Goal: Task Accomplishment & Management: Use online tool/utility

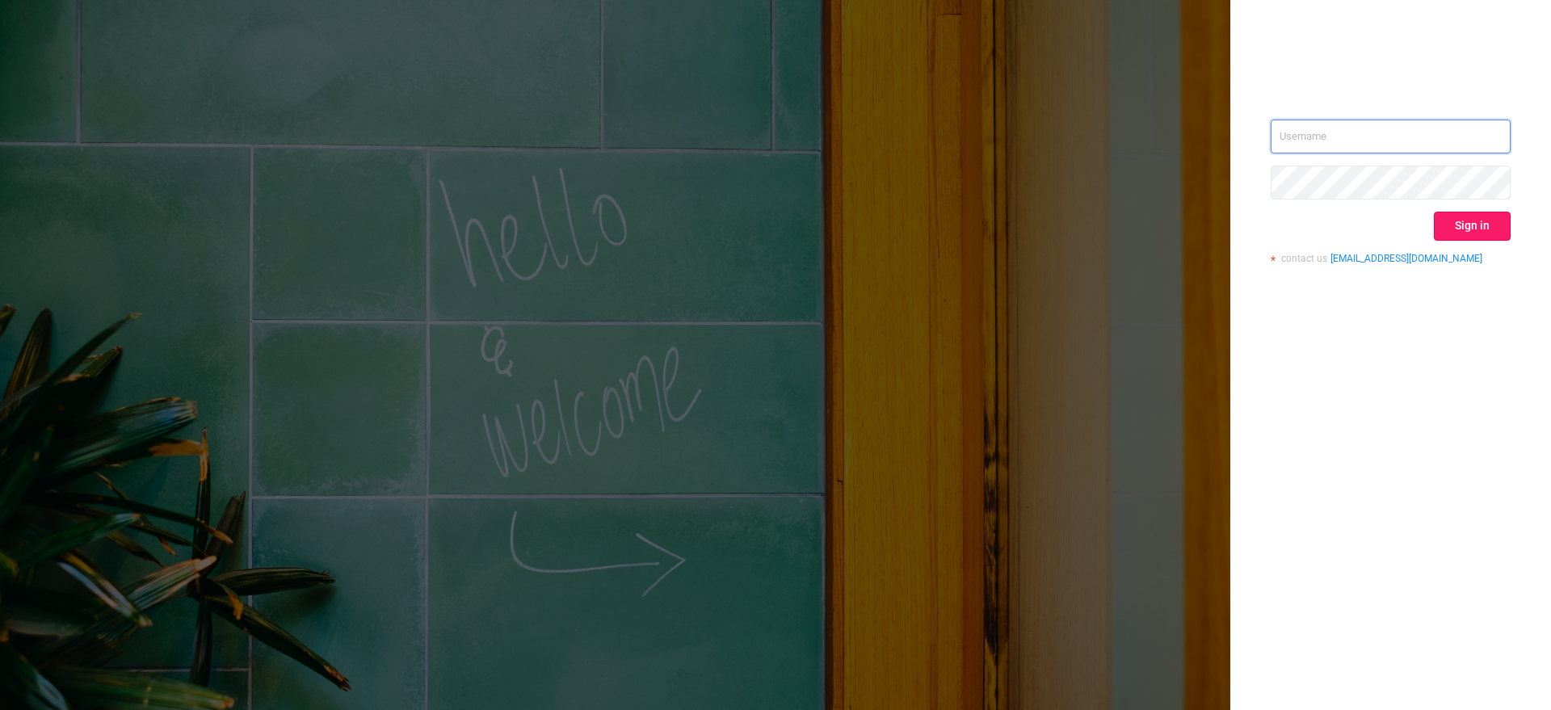
type input "[EMAIL_ADDRESS][DOMAIN_NAME]"
click at [1473, 225] on button "Sign in" at bounding box center [1472, 226] width 77 height 29
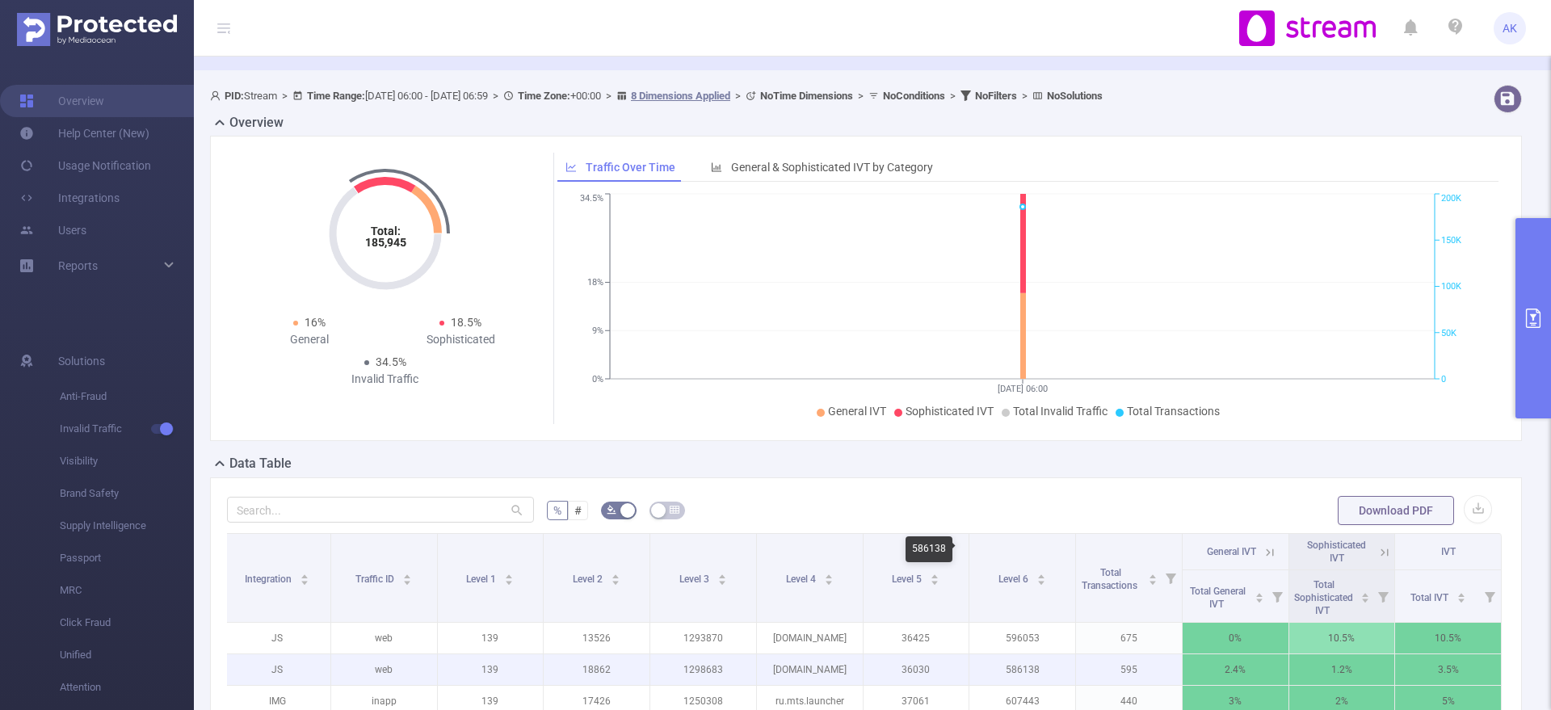
scroll to position [52, 0]
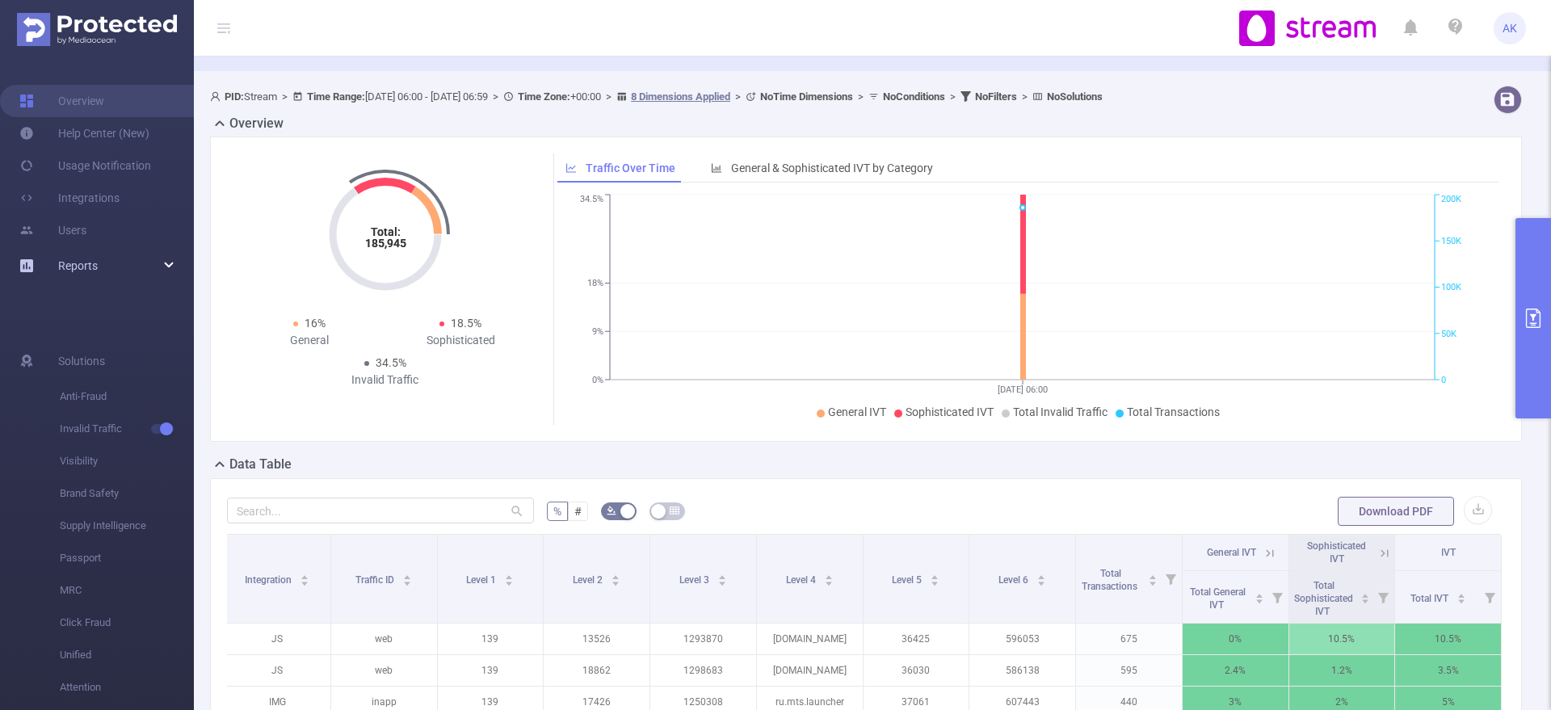
click at [170, 266] on icon at bounding box center [170, 266] width 8 height 0
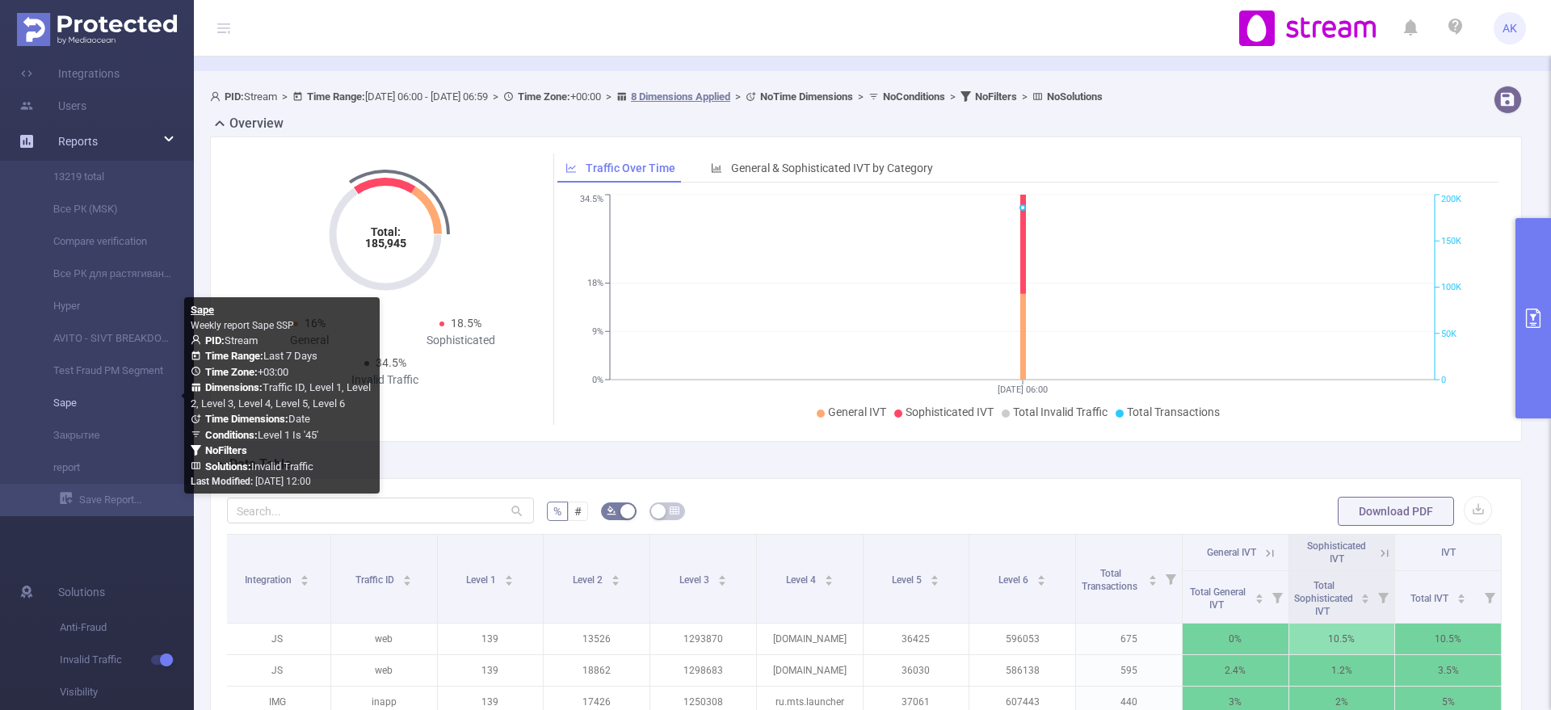
click at [88, 405] on link "Sape" at bounding box center [103, 403] width 142 height 32
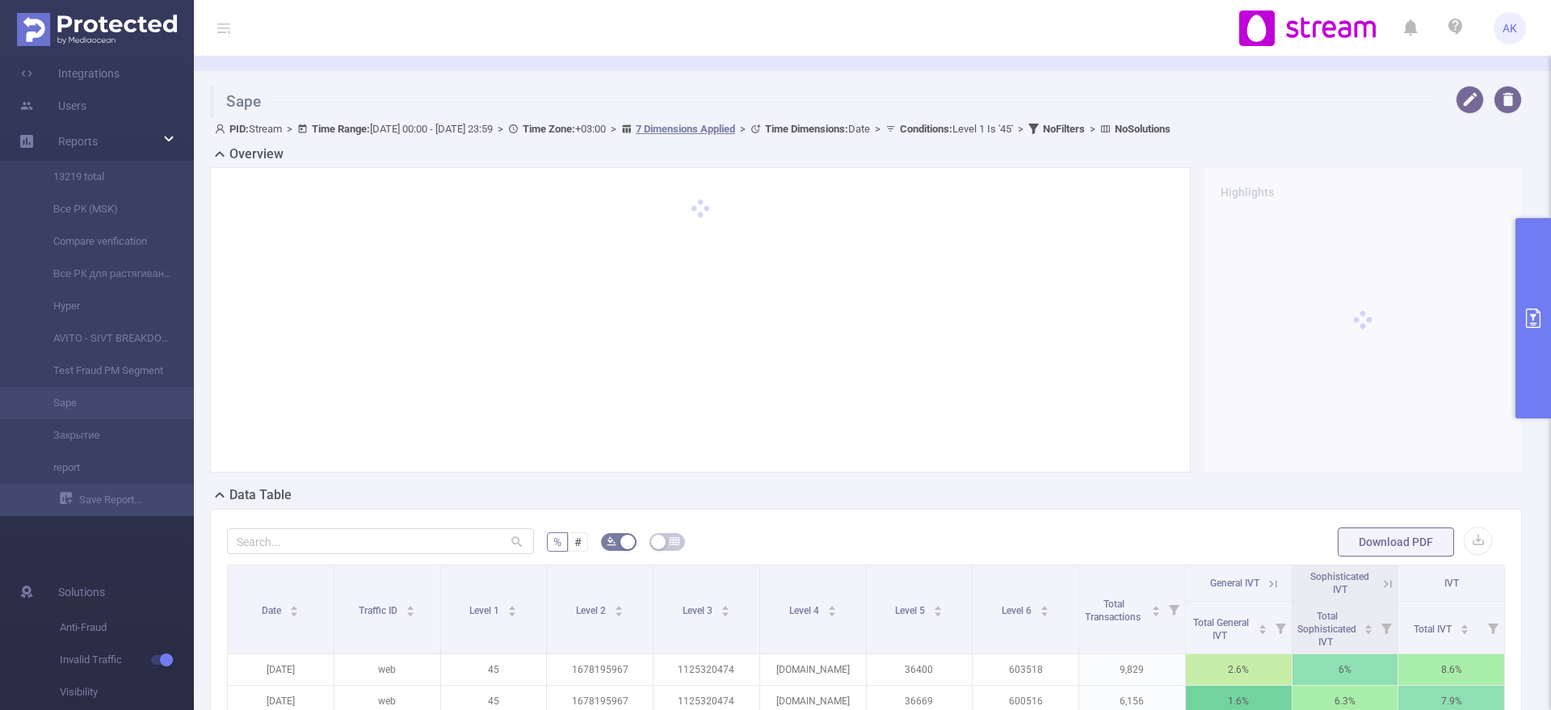
type input "2025-08-18 00:00"
type input "2025-08-24 23:59"
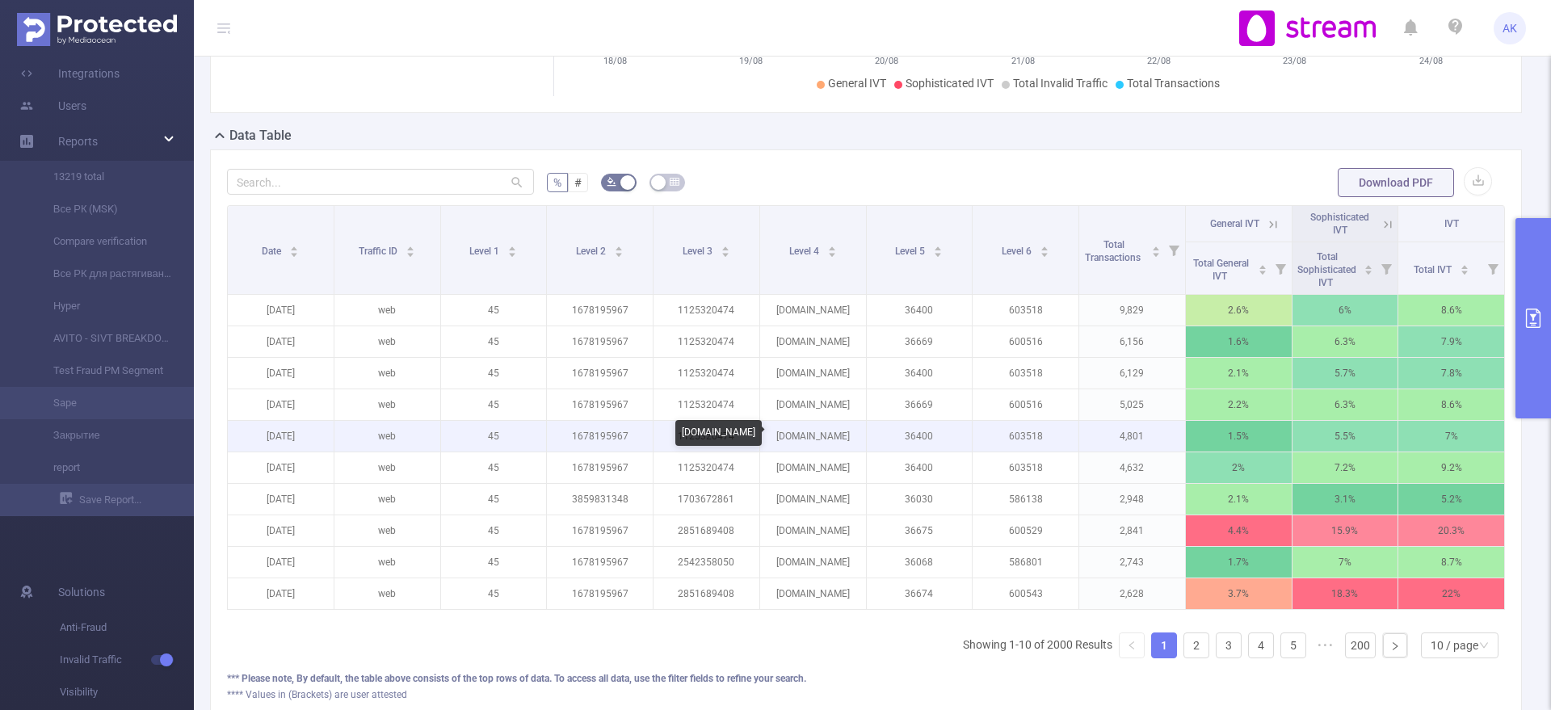
scroll to position [0, 3]
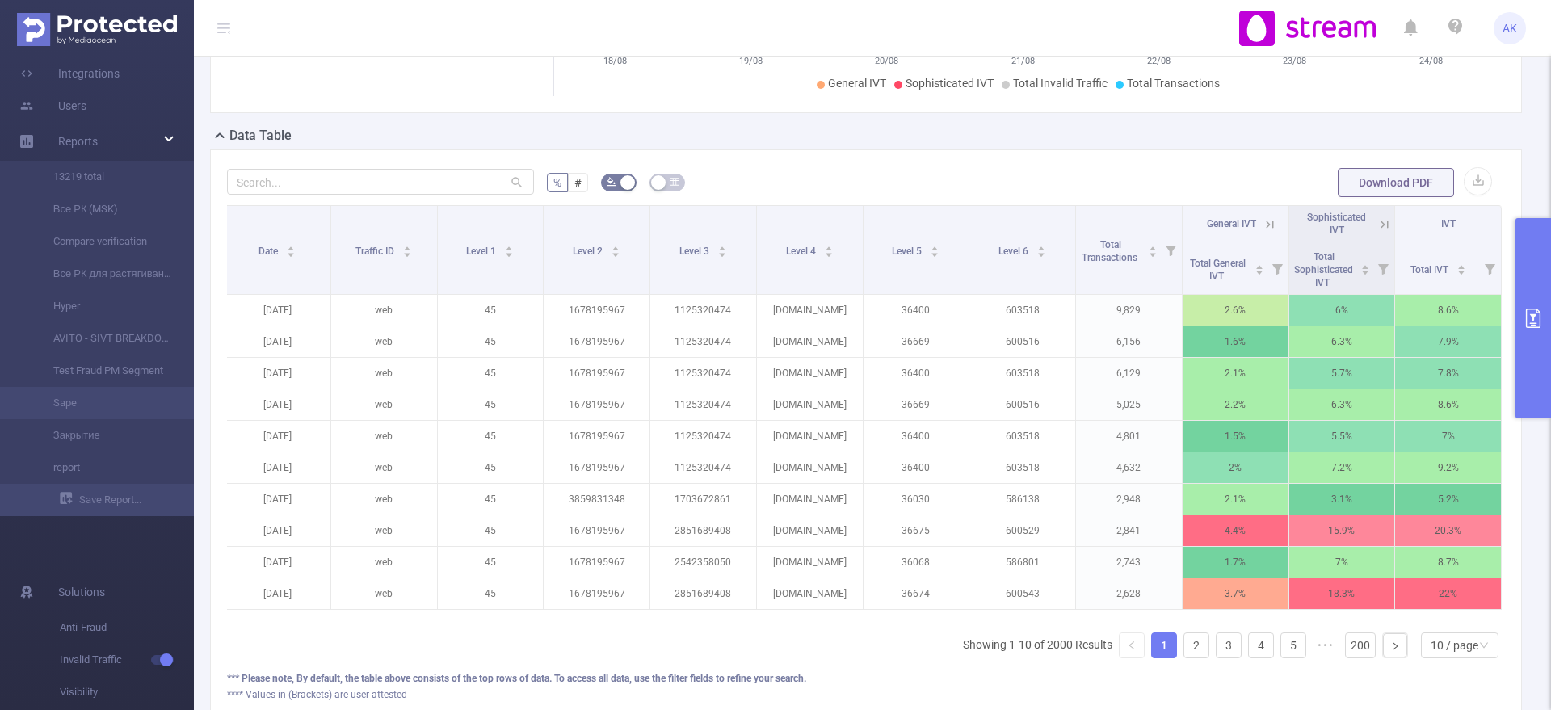
click at [1534, 346] on button "primary" at bounding box center [1533, 318] width 36 height 200
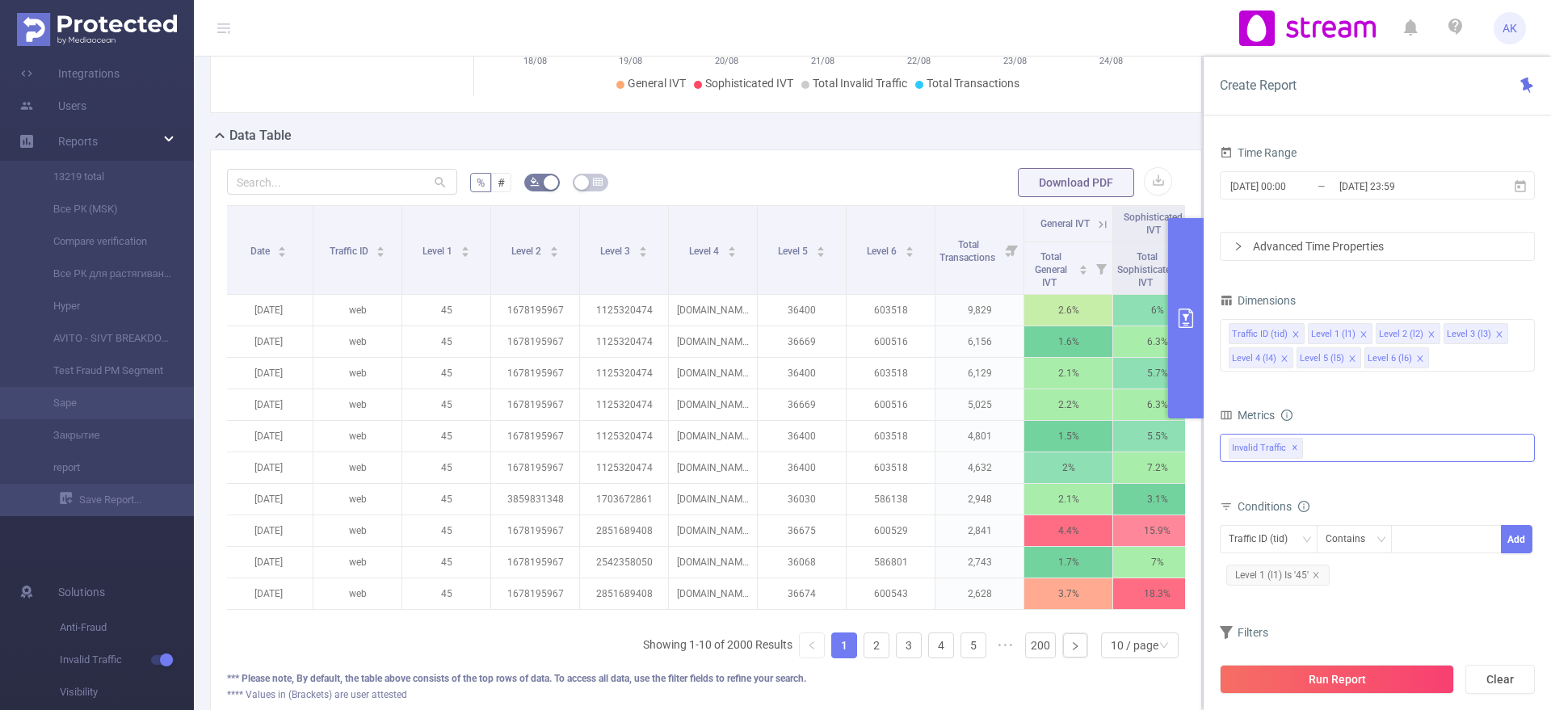
click at [1350, 452] on div "Invalid Traffic ✕" at bounding box center [1377, 448] width 315 height 28
click at [1253, 456] on li "Anti-Fraud" at bounding box center [1377, 455] width 313 height 22
click at [1247, 455] on span at bounding box center [1246, 454] width 13 height 13
click at [1331, 679] on button "Run Report" at bounding box center [1337, 679] width 234 height 29
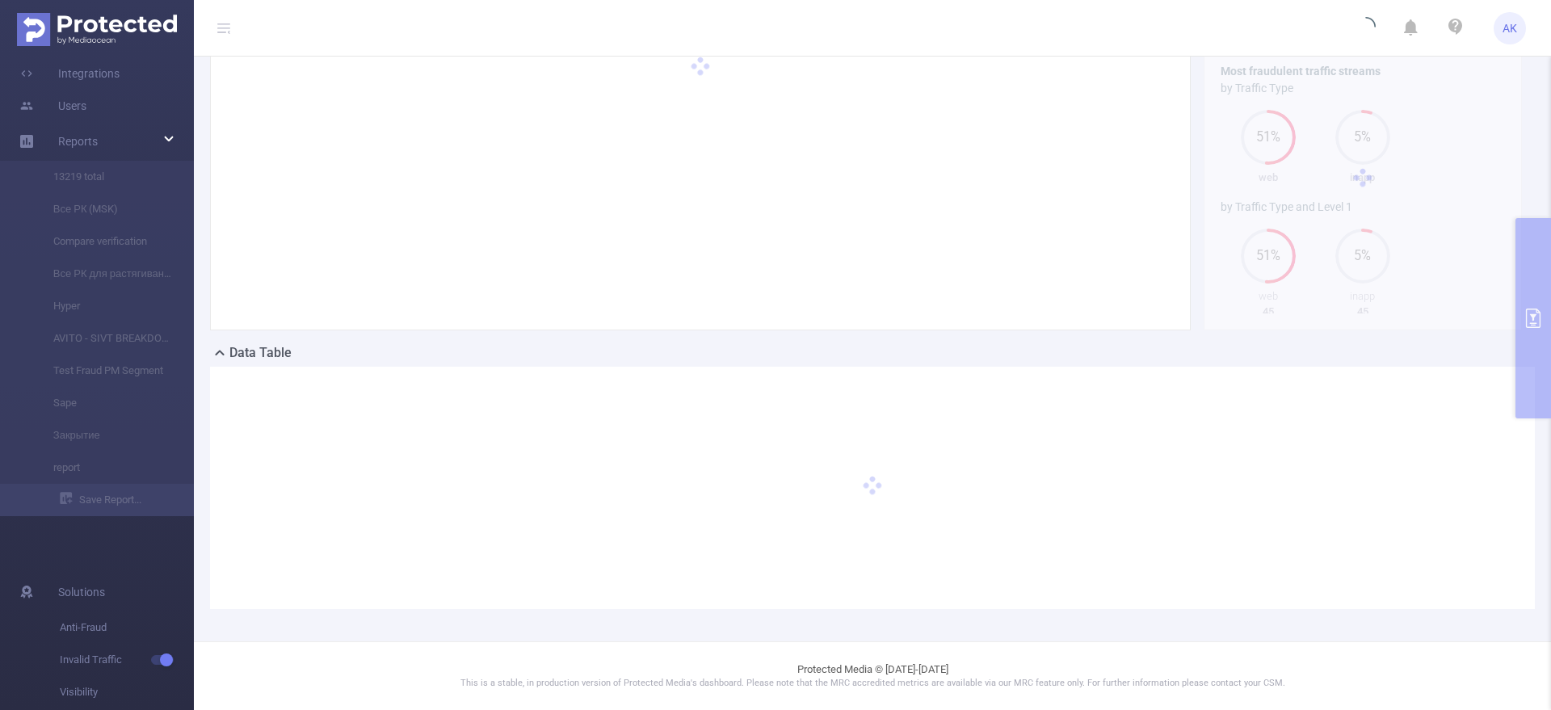
scroll to position [163, 0]
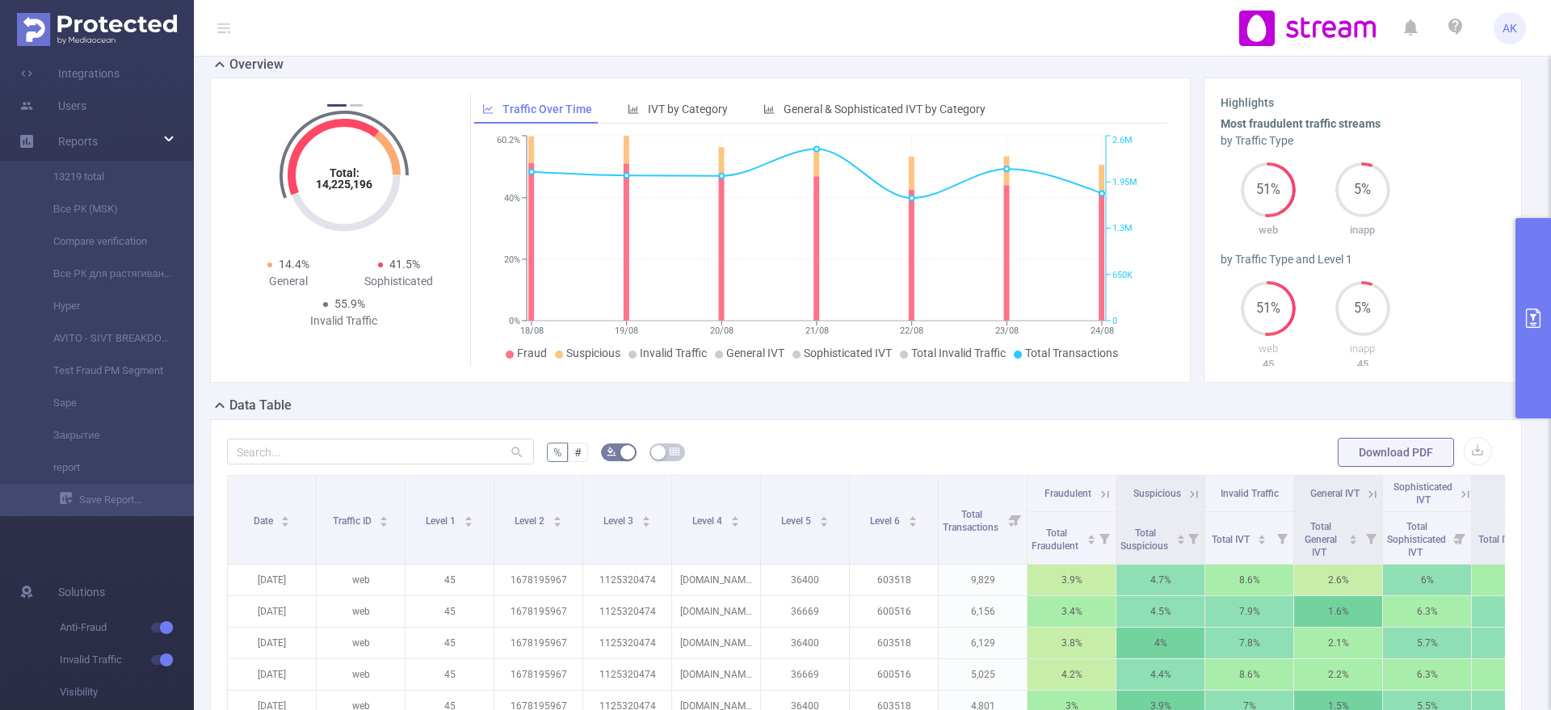
scroll to position [82, 0]
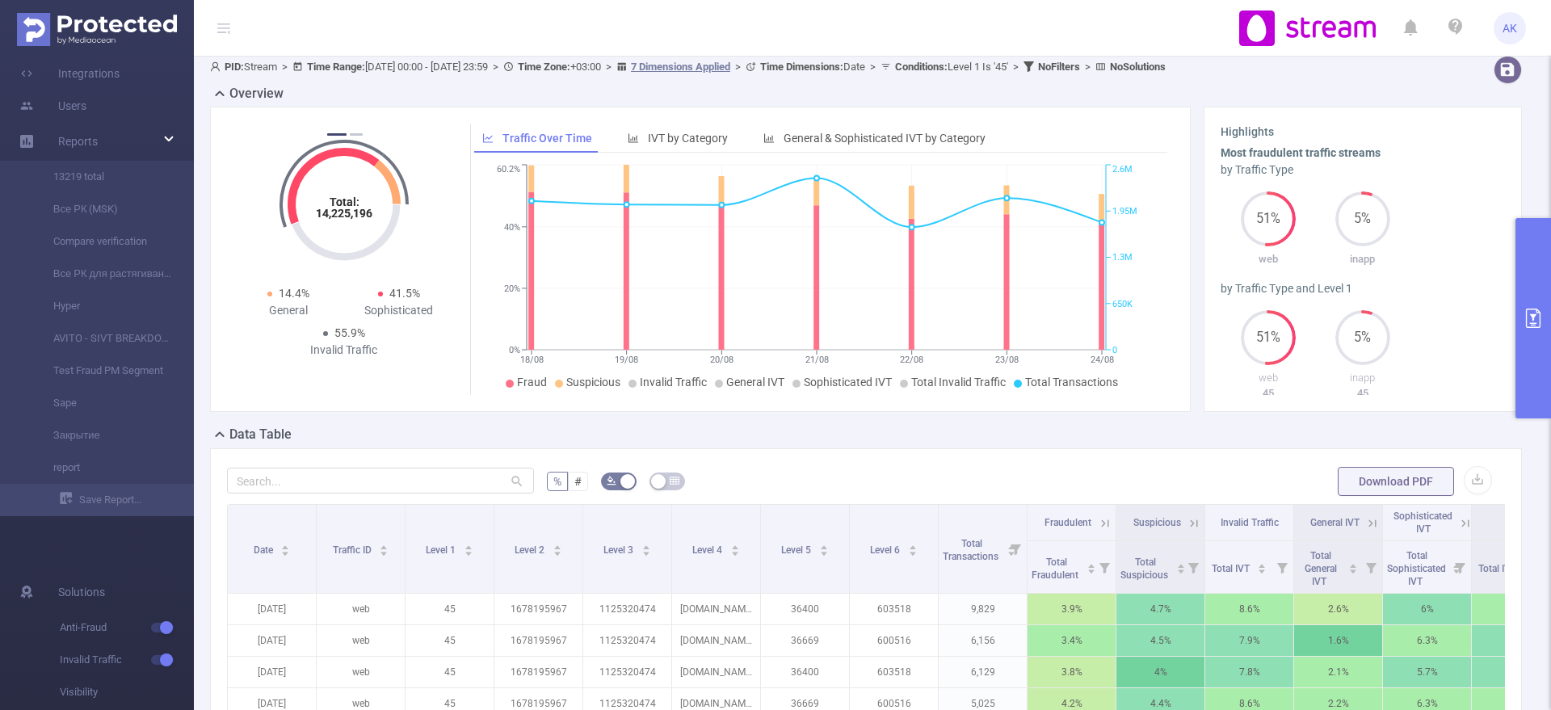
click at [1293, 576] on span at bounding box center [1293, 567] width 8 height 52
click at [1464, 484] on button "button" at bounding box center [1478, 480] width 28 height 28
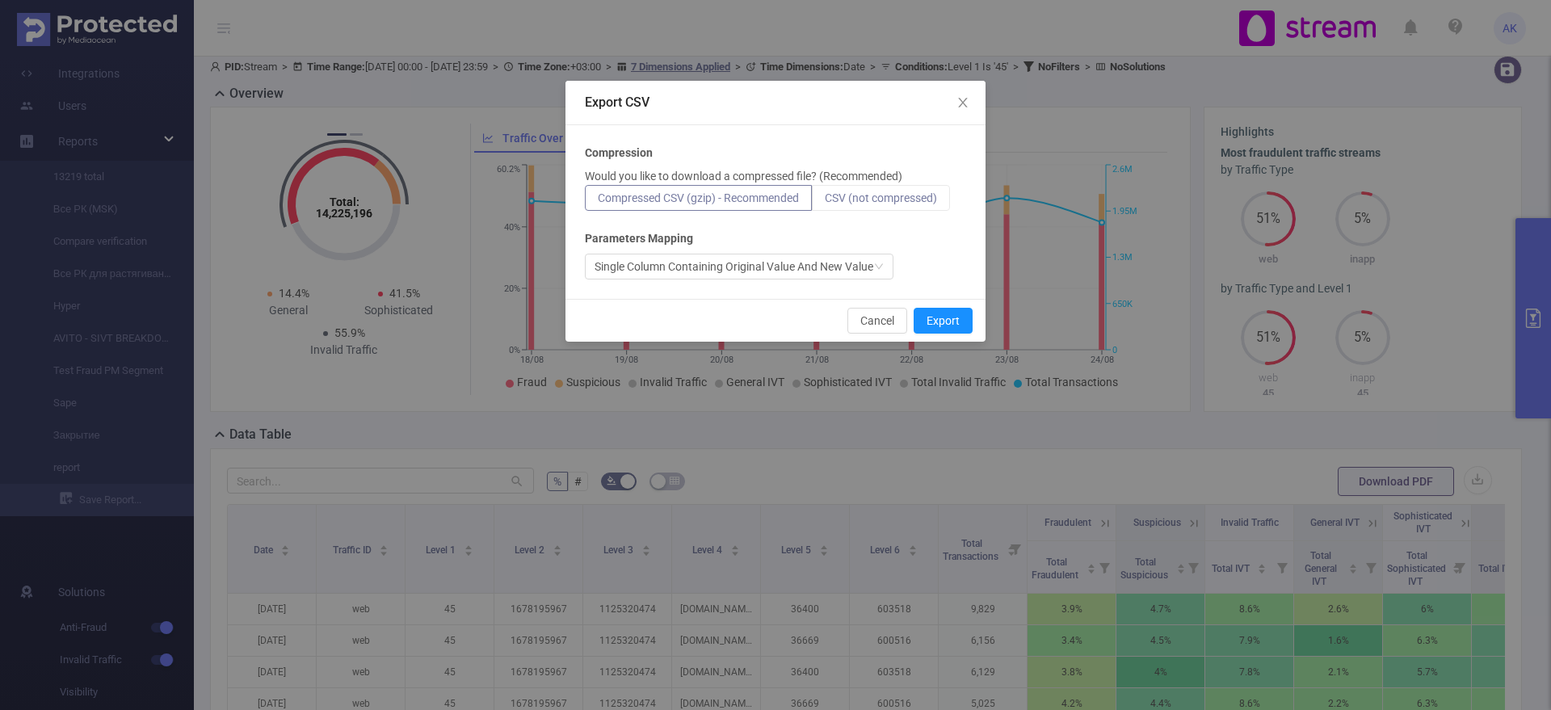
click at [887, 200] on span "CSV (not compressed)" at bounding box center [881, 197] width 112 height 13
click at [825, 202] on input "CSV (not compressed)" at bounding box center [825, 202] width 0 height 0
click at [952, 329] on button "Export" at bounding box center [943, 321] width 59 height 26
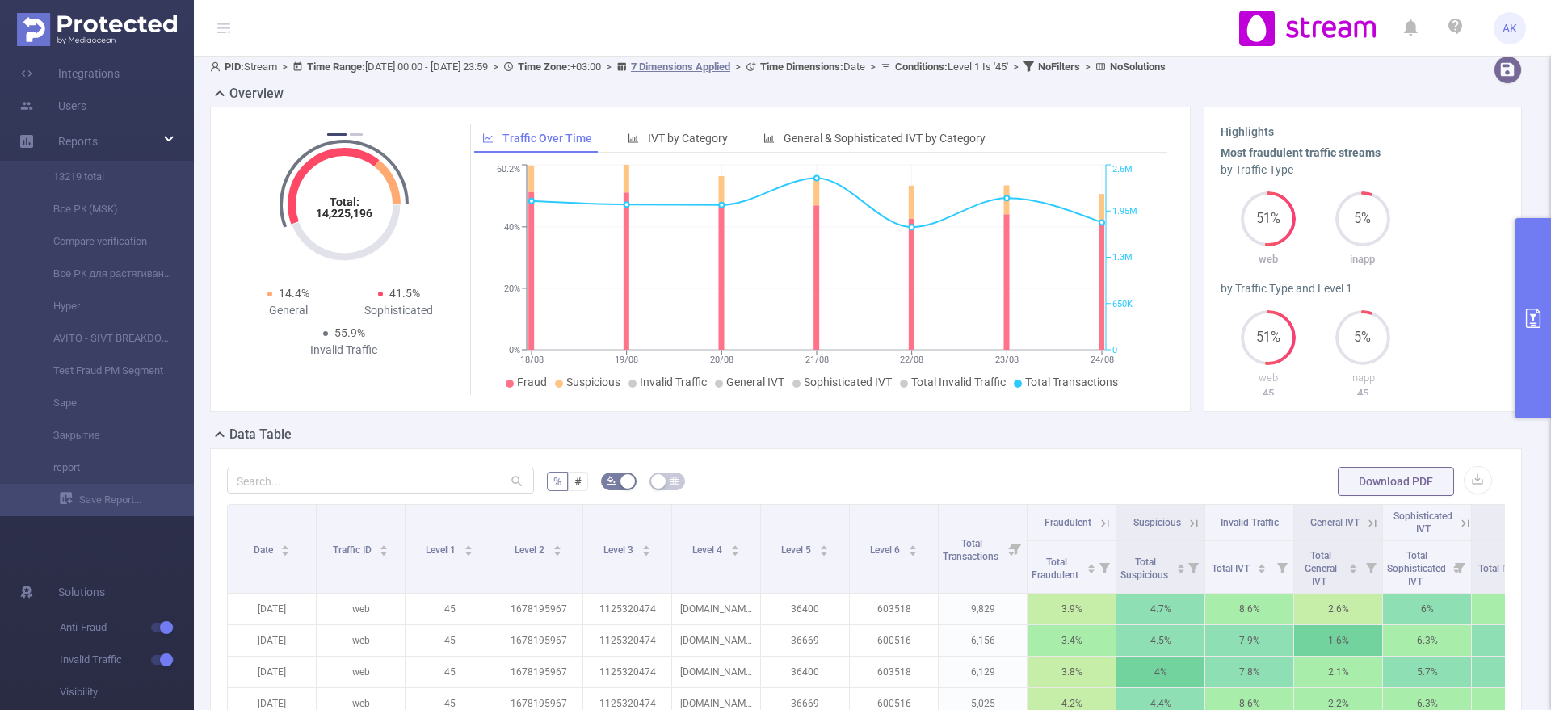
click at [1543, 363] on button "primary" at bounding box center [1533, 318] width 36 height 200
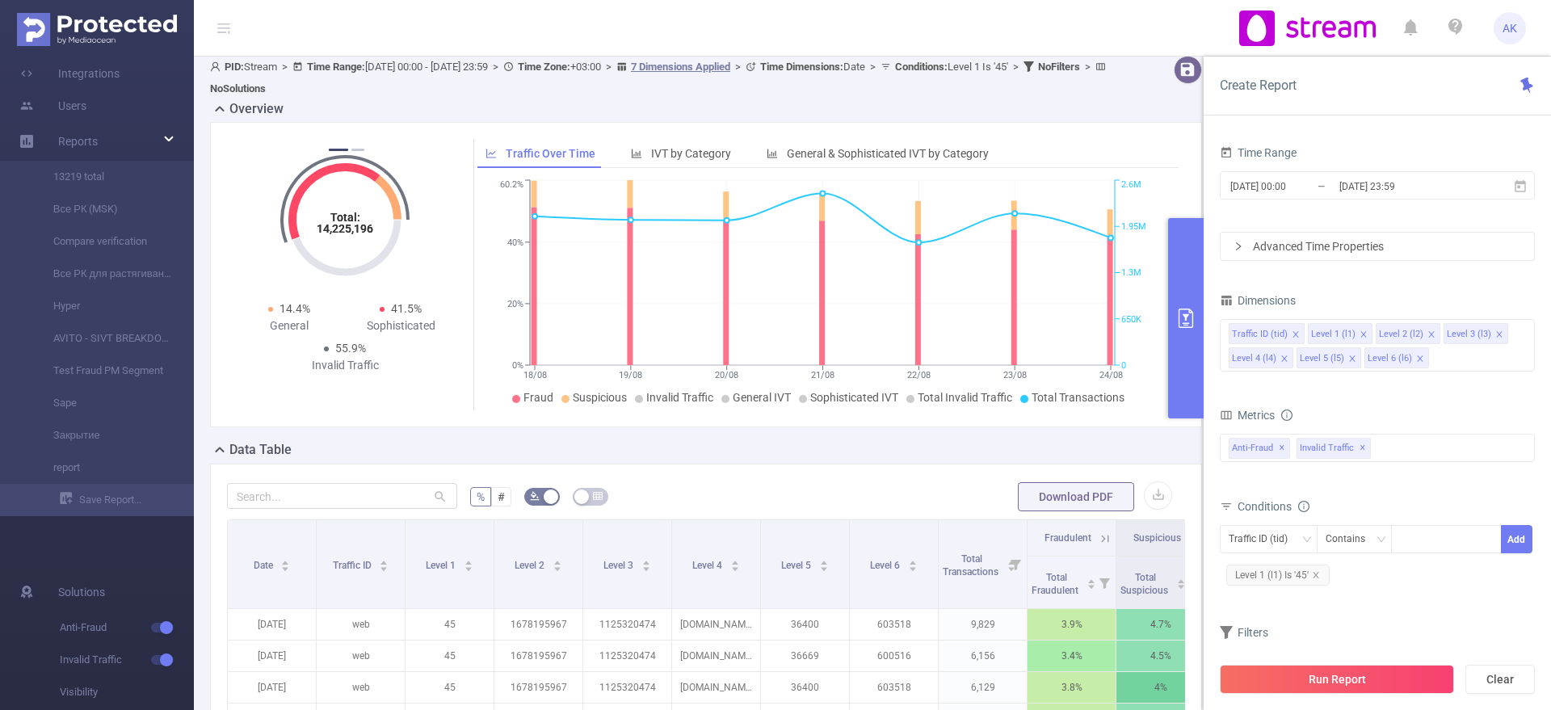
click at [1180, 379] on button "primary" at bounding box center [1186, 318] width 36 height 200
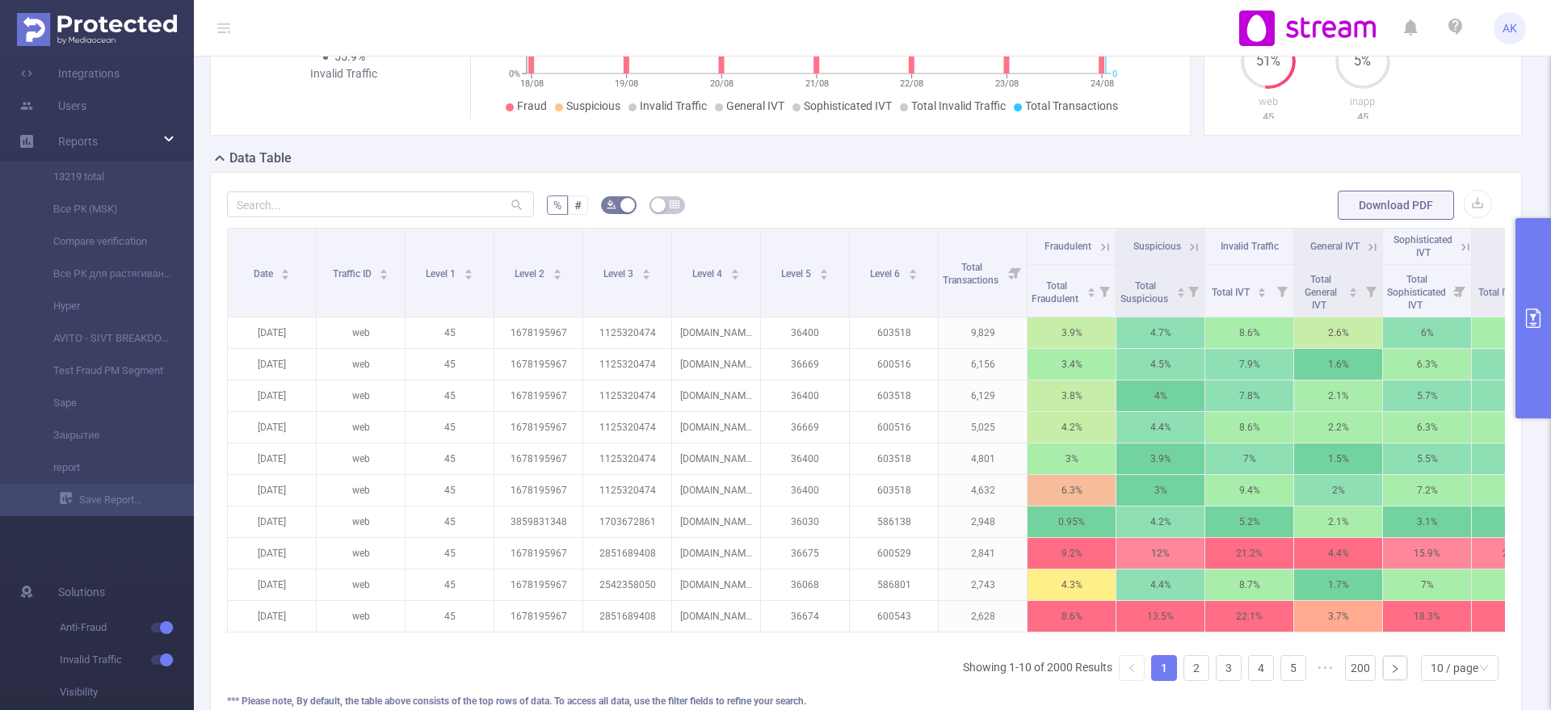
scroll to position [377, 0]
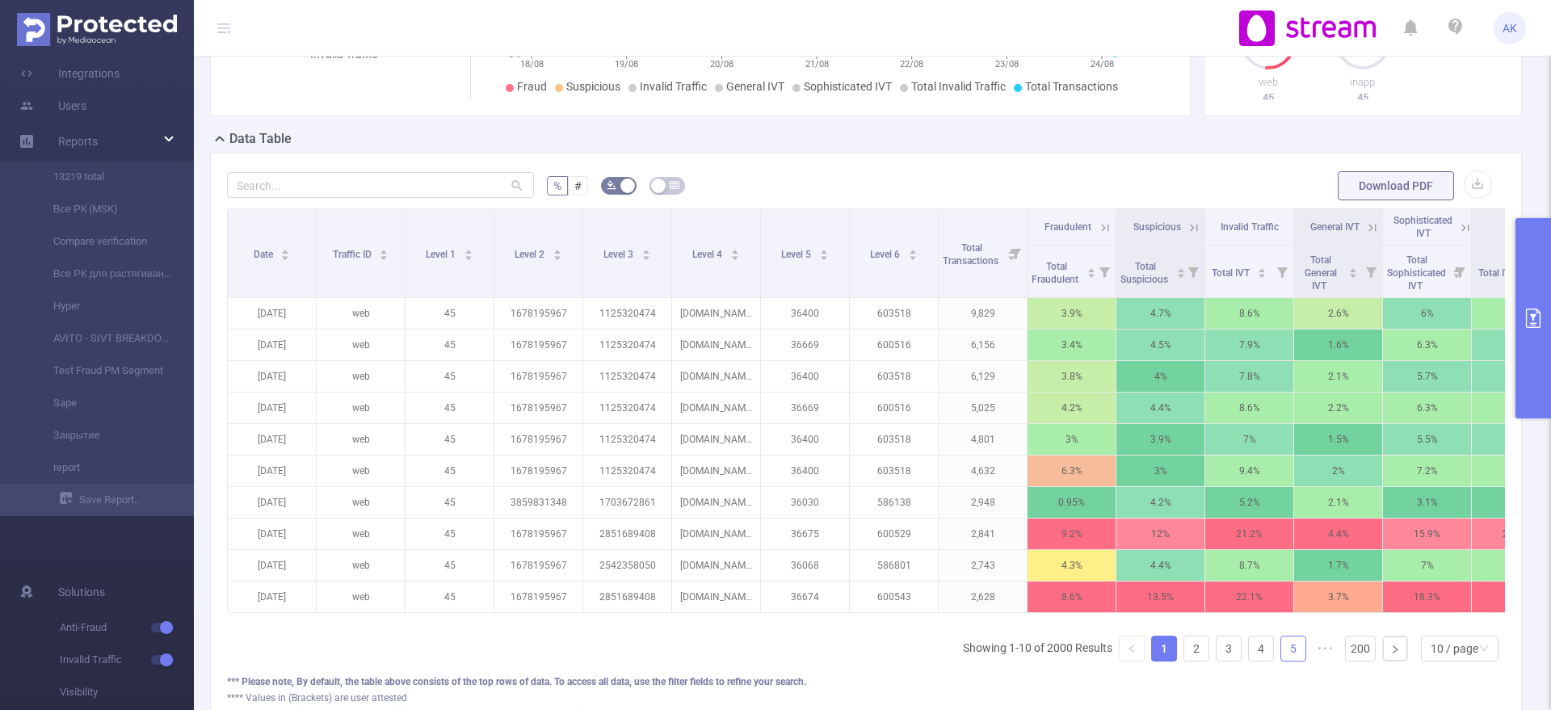
click at [1281, 658] on link "5" at bounding box center [1293, 649] width 24 height 24
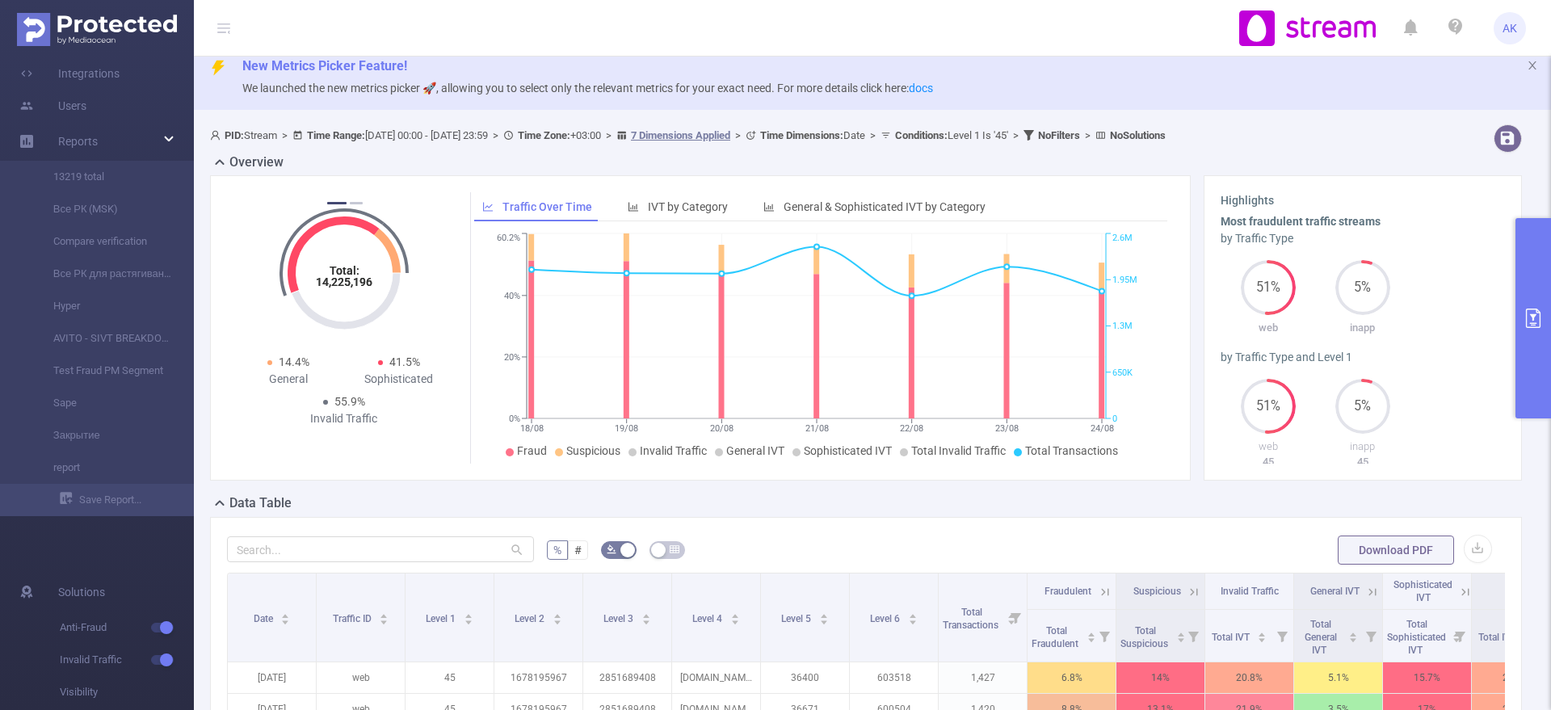
scroll to position [0, 0]
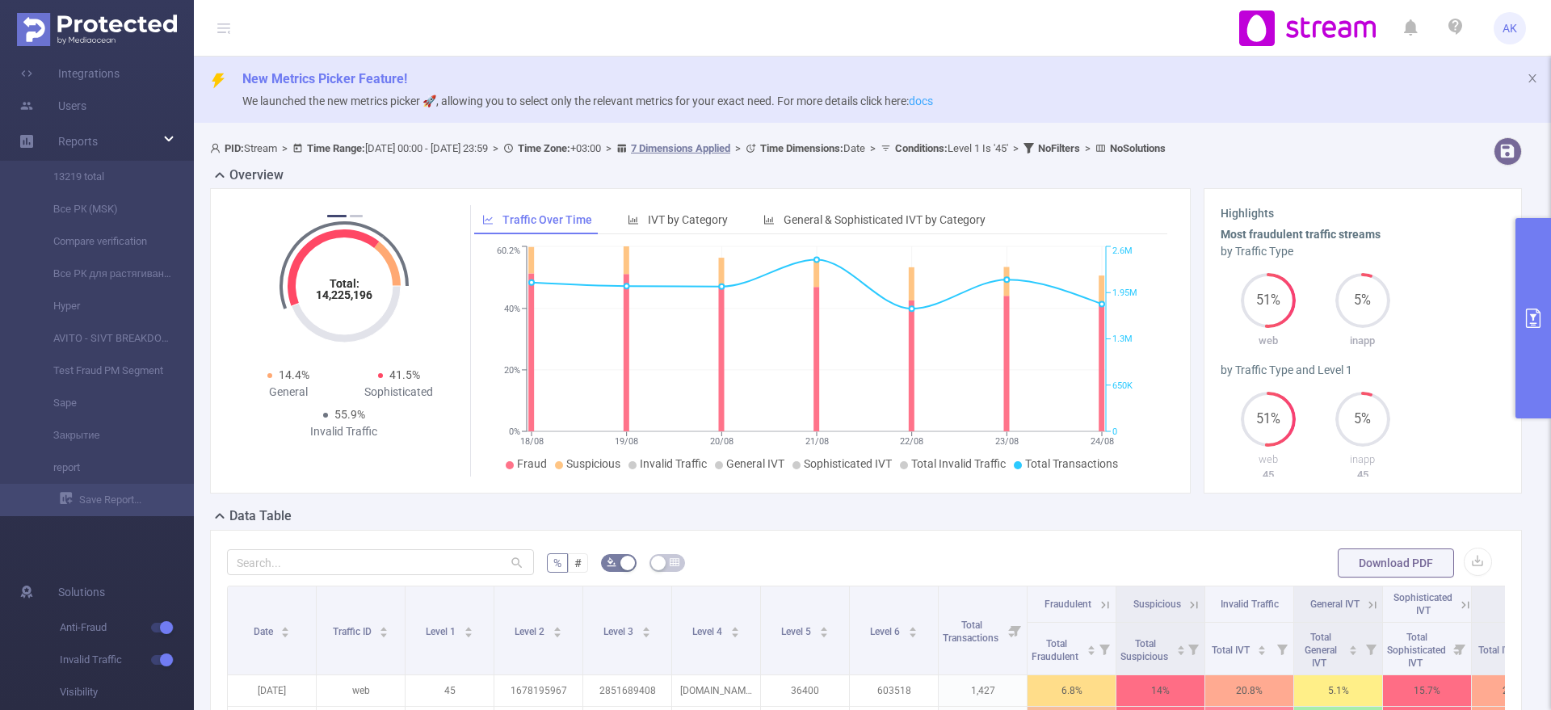
click at [933, 103] on link "docs" at bounding box center [921, 101] width 24 height 13
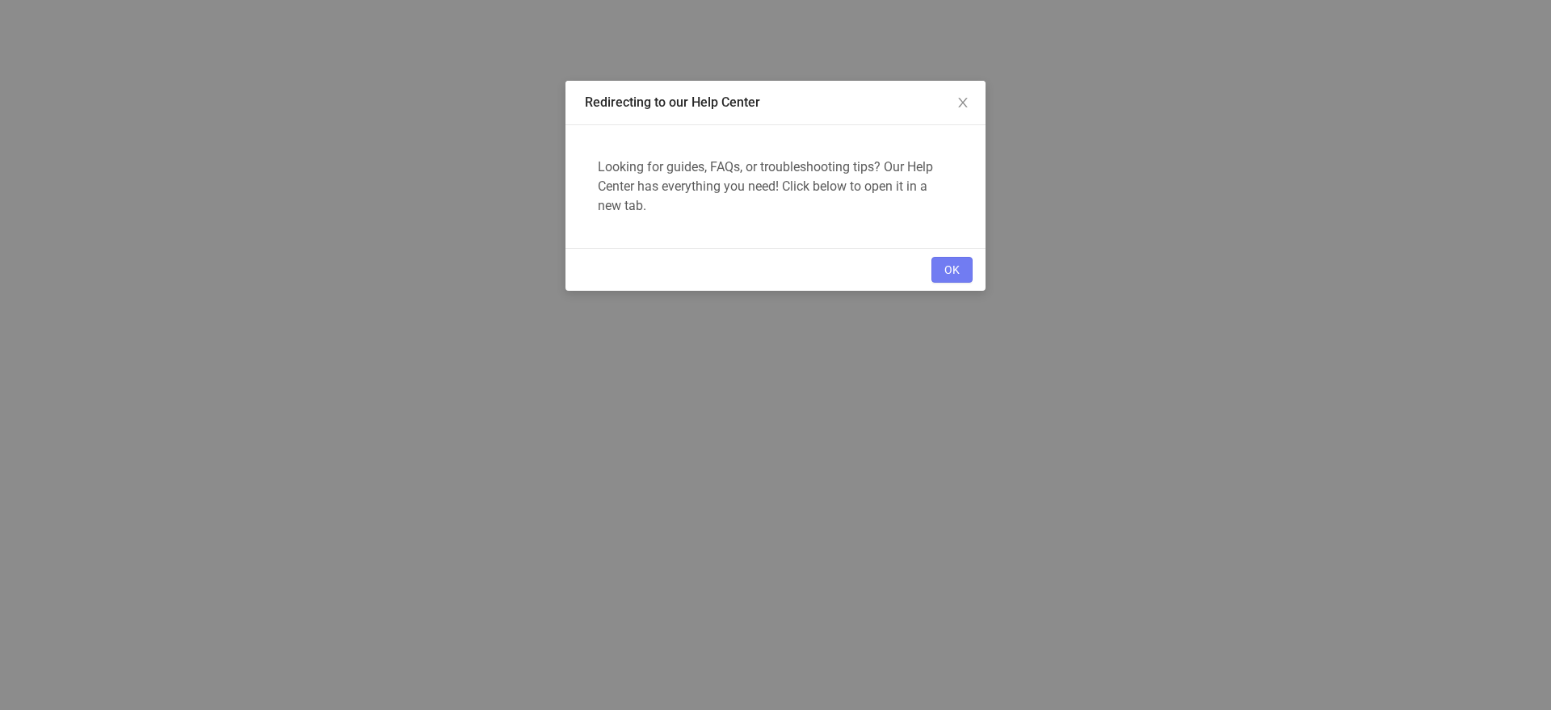
click at [953, 275] on button "OK" at bounding box center [951, 270] width 41 height 26
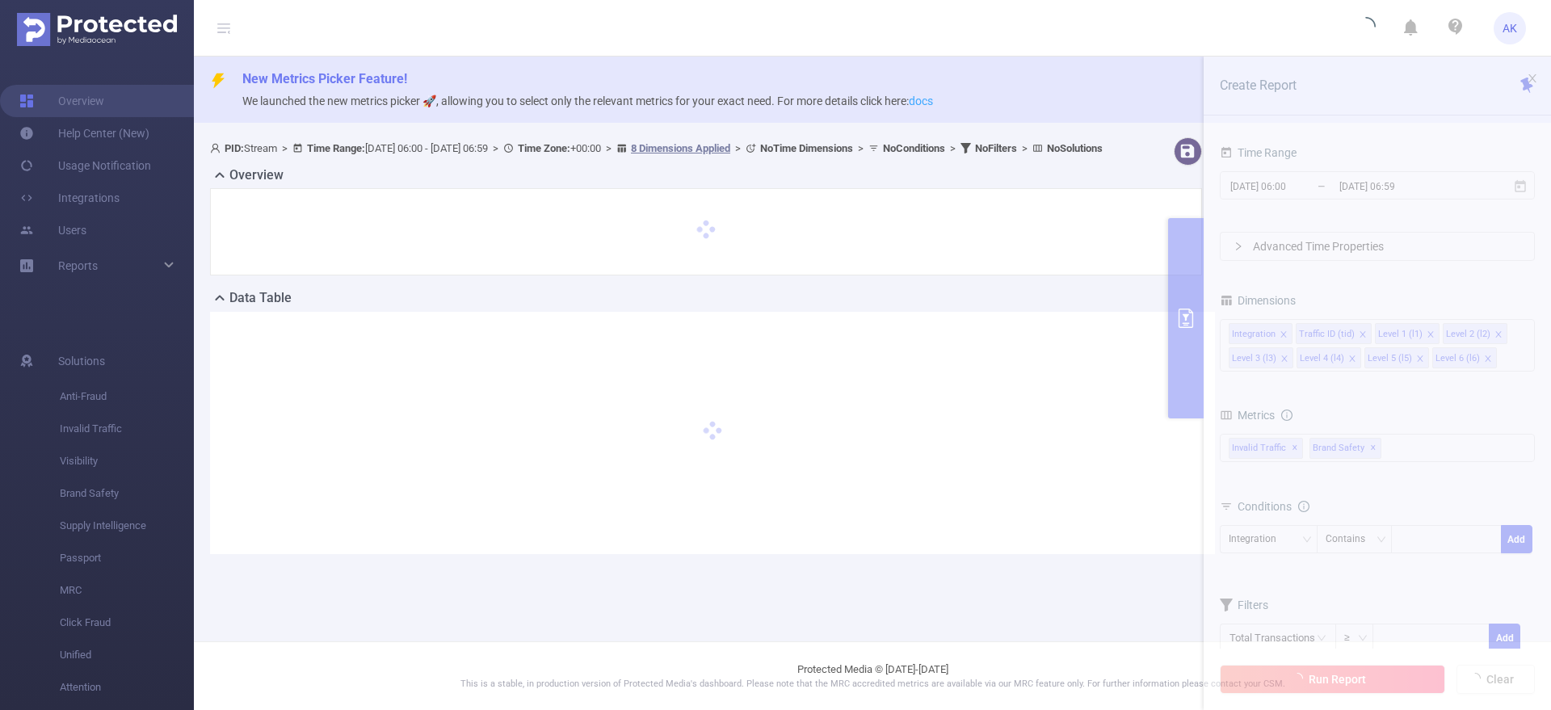
click at [933, 100] on link "docs" at bounding box center [921, 101] width 24 height 13
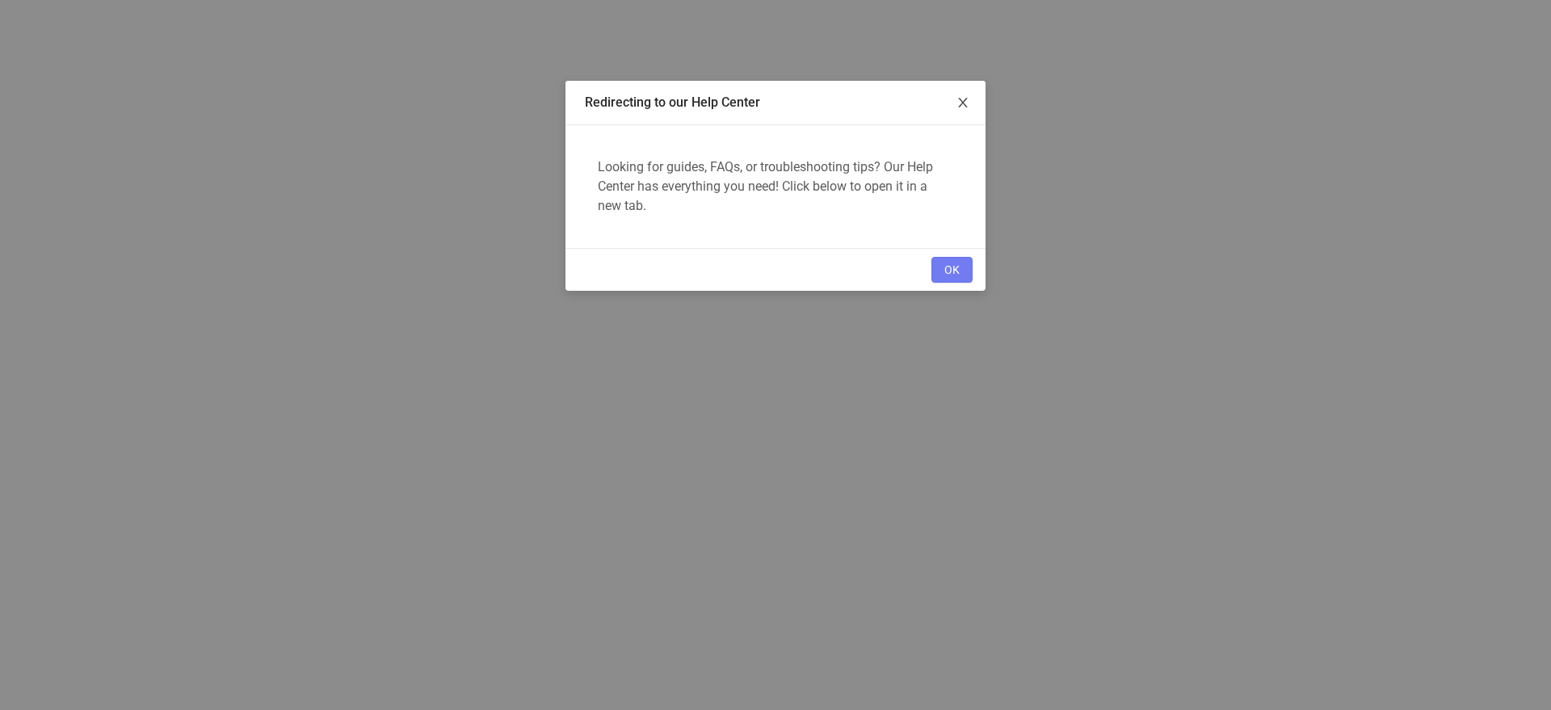
click at [970, 100] on span "Close" at bounding box center [962, 103] width 45 height 45
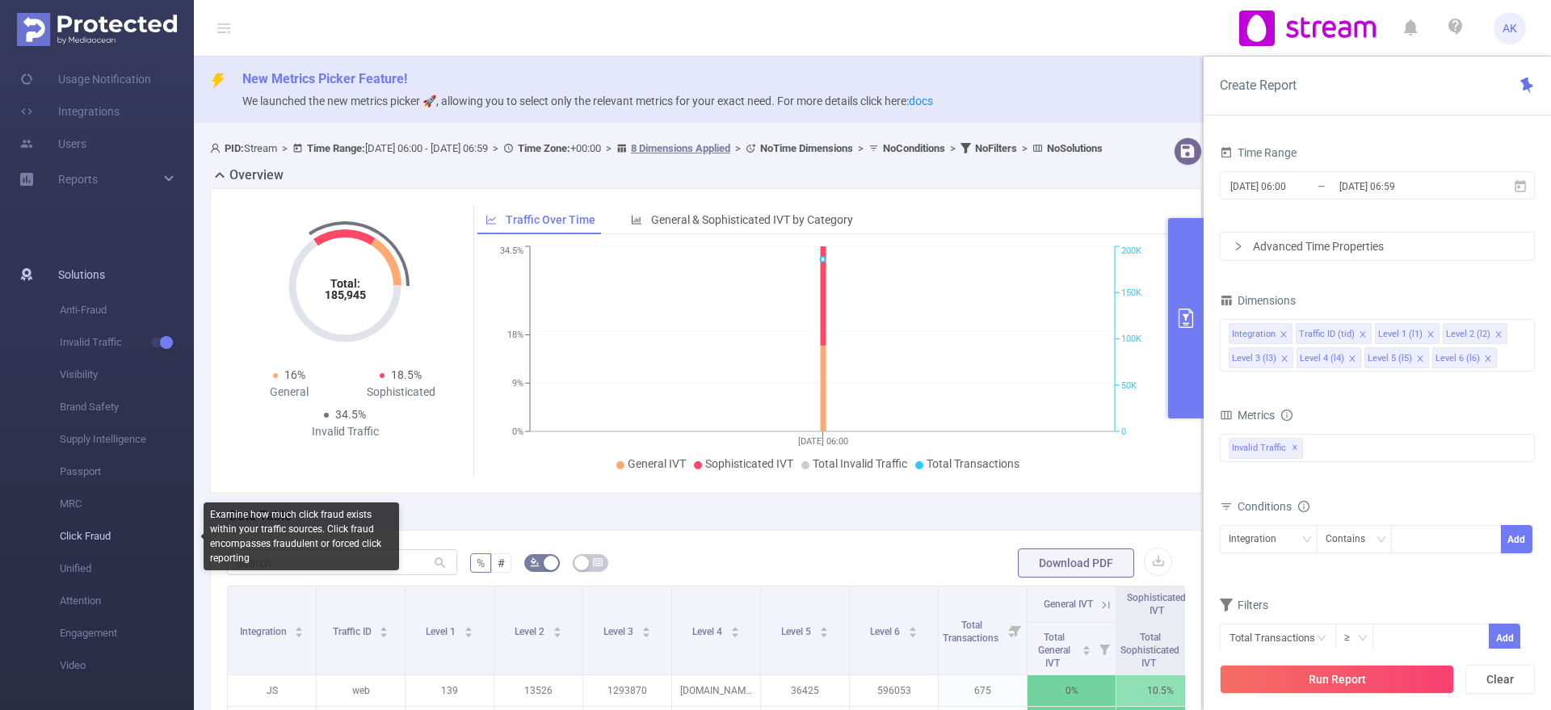
click at [107, 524] on span "Click Fraud" at bounding box center [127, 536] width 134 height 32
click at [99, 537] on span "Click Fraud" at bounding box center [127, 536] width 134 height 32
click at [103, 525] on span "Click Fraud" at bounding box center [127, 536] width 134 height 32
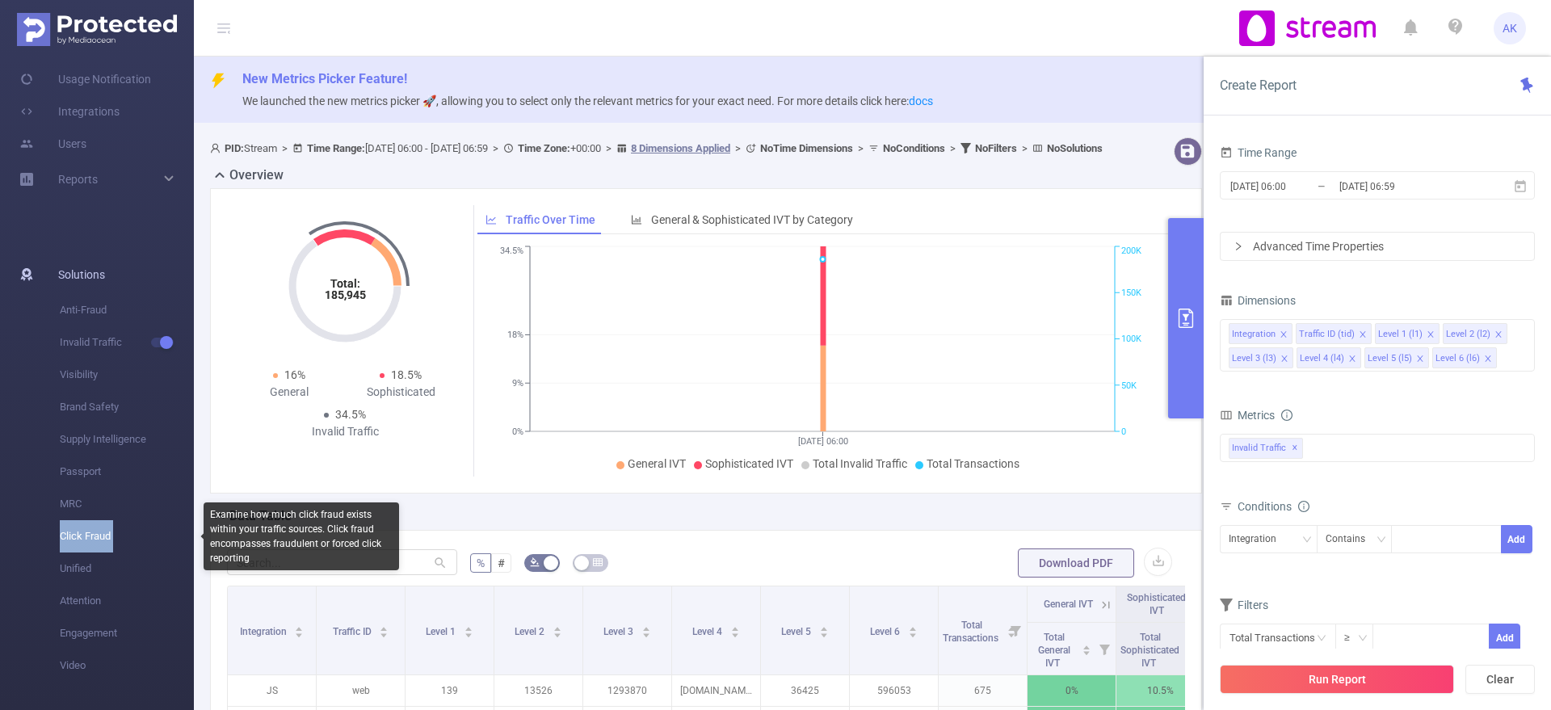
click at [103, 525] on span "Click Fraud" at bounding box center [127, 536] width 134 height 32
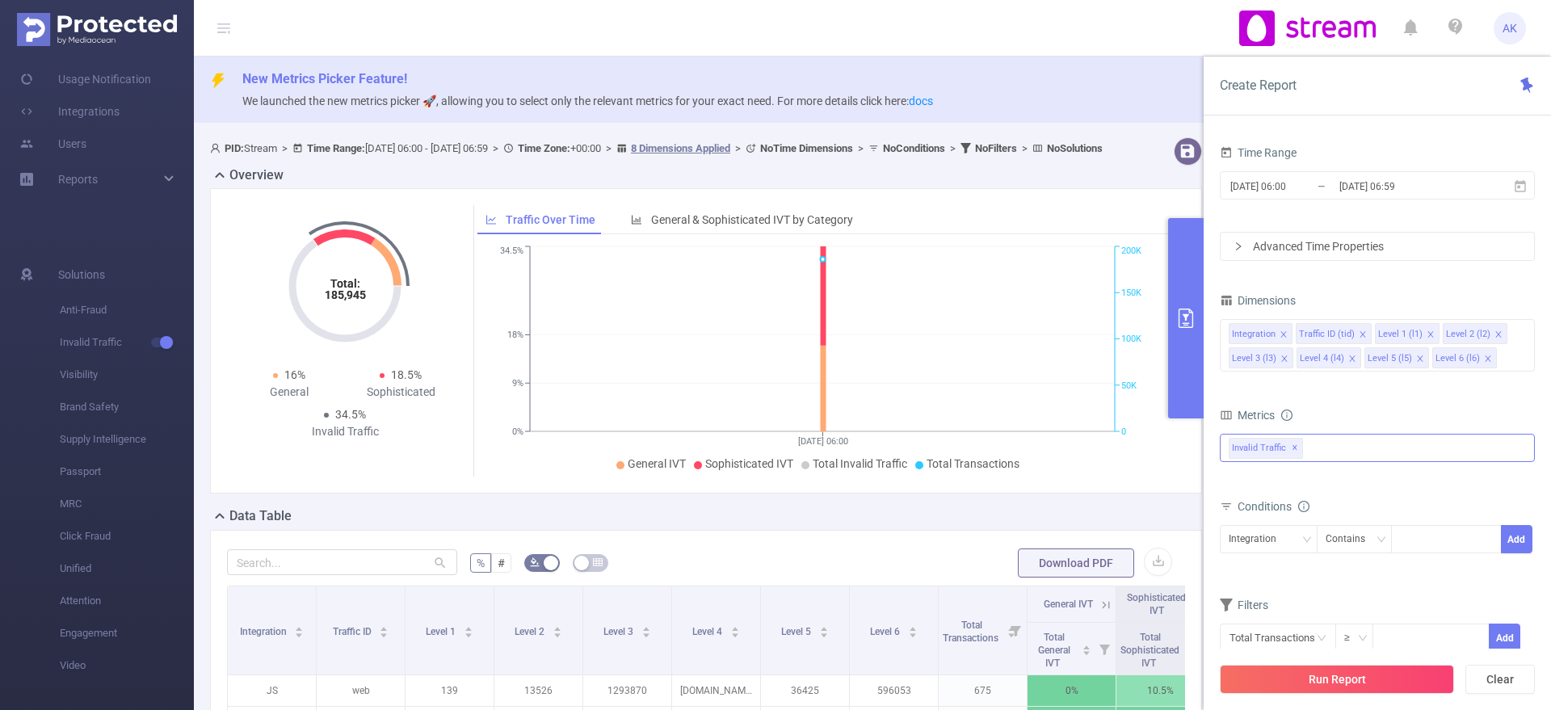
click at [1331, 455] on div "Invalid Traffic ✕" at bounding box center [1377, 448] width 315 height 28
click at [1229, 515] on span at bounding box center [1230, 511] width 19 height 19
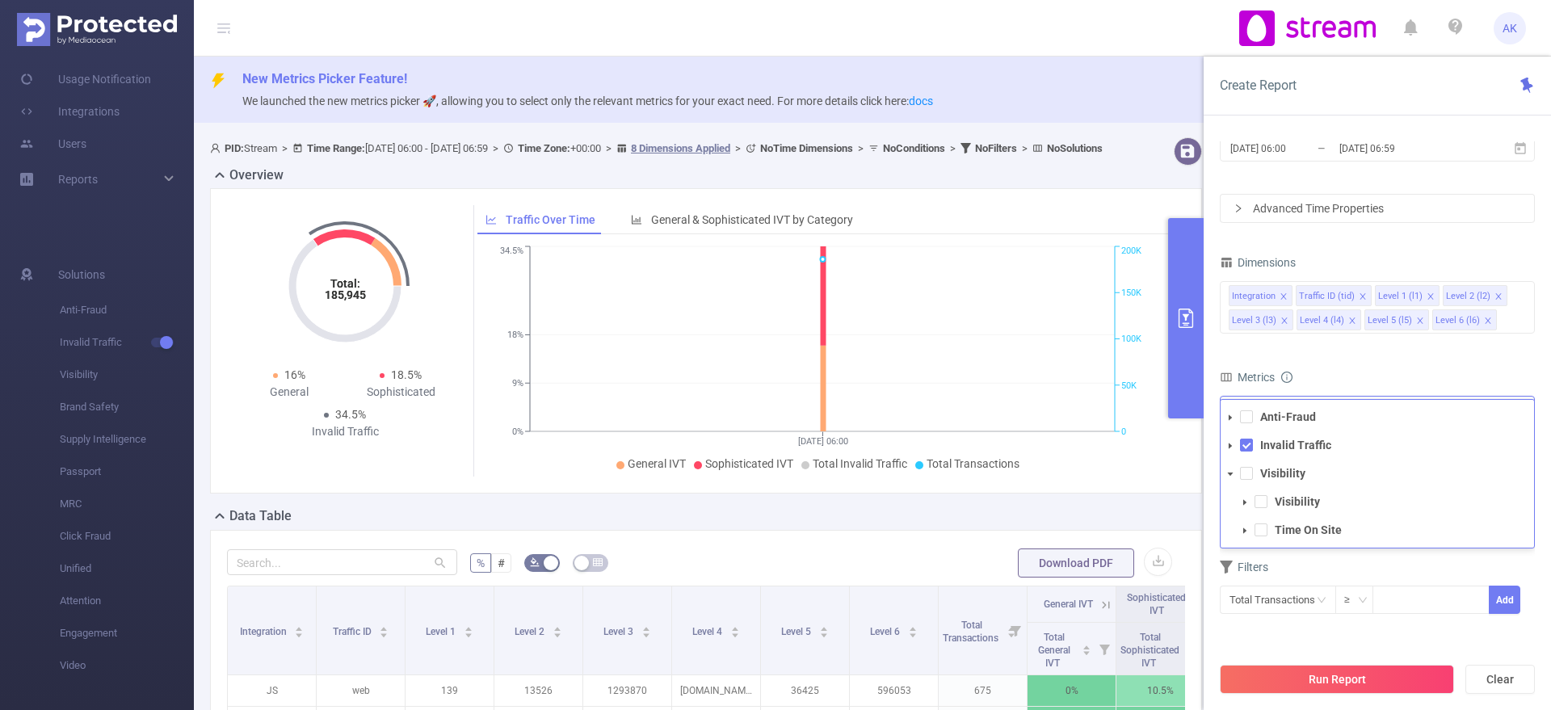
click at [1247, 527] on icon "icon: caret-down" at bounding box center [1245, 531] width 8 height 8
